Goal: Information Seeking & Learning: Learn about a topic

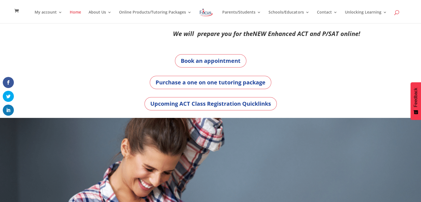
click at [397, 14] on span at bounding box center [397, 14] width 0 height 0
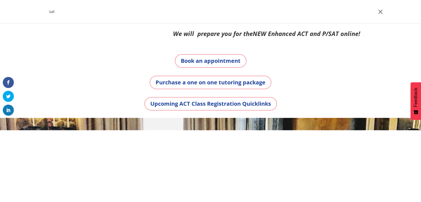
type input "sat"
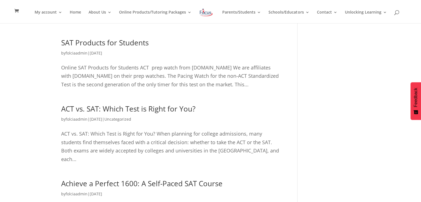
click at [126, 44] on link "SAT Products for Students" at bounding box center [105, 43] width 88 height 10
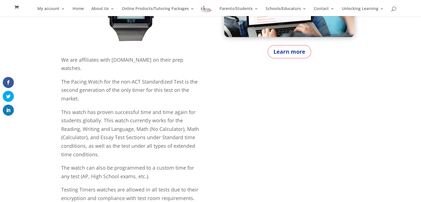
scroll to position [169, 0]
